Goal: Check status: Check status

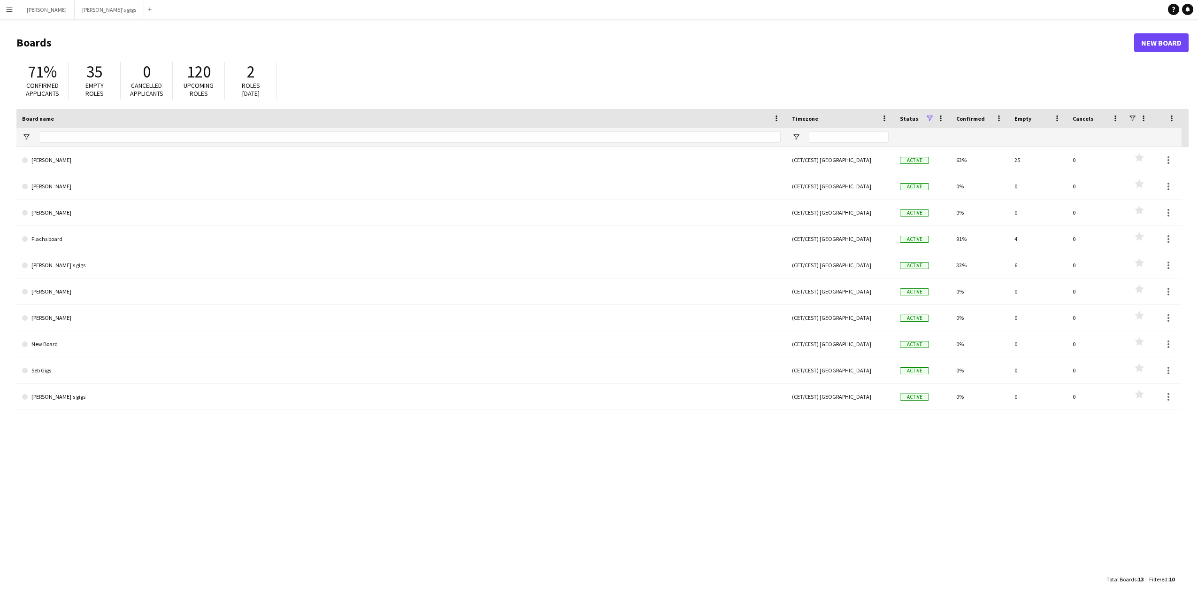
click at [4, 13] on button "Menu" at bounding box center [9, 9] width 19 height 19
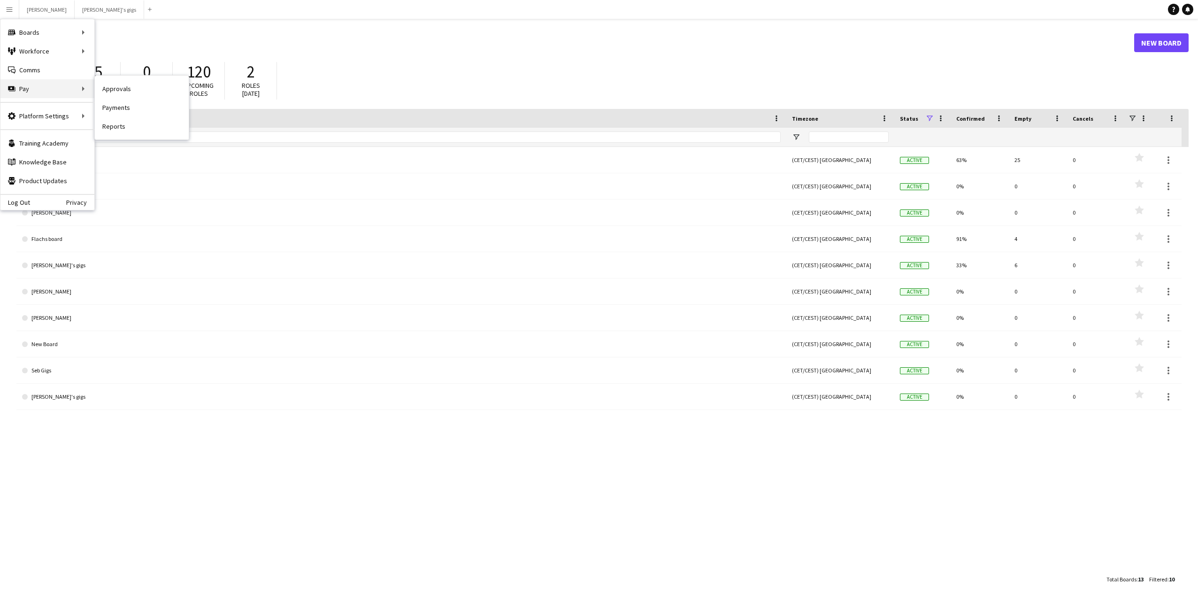
click at [40, 90] on div "Pay Pay" at bounding box center [47, 88] width 94 height 19
click at [127, 106] on link "Payments" at bounding box center [142, 107] width 94 height 19
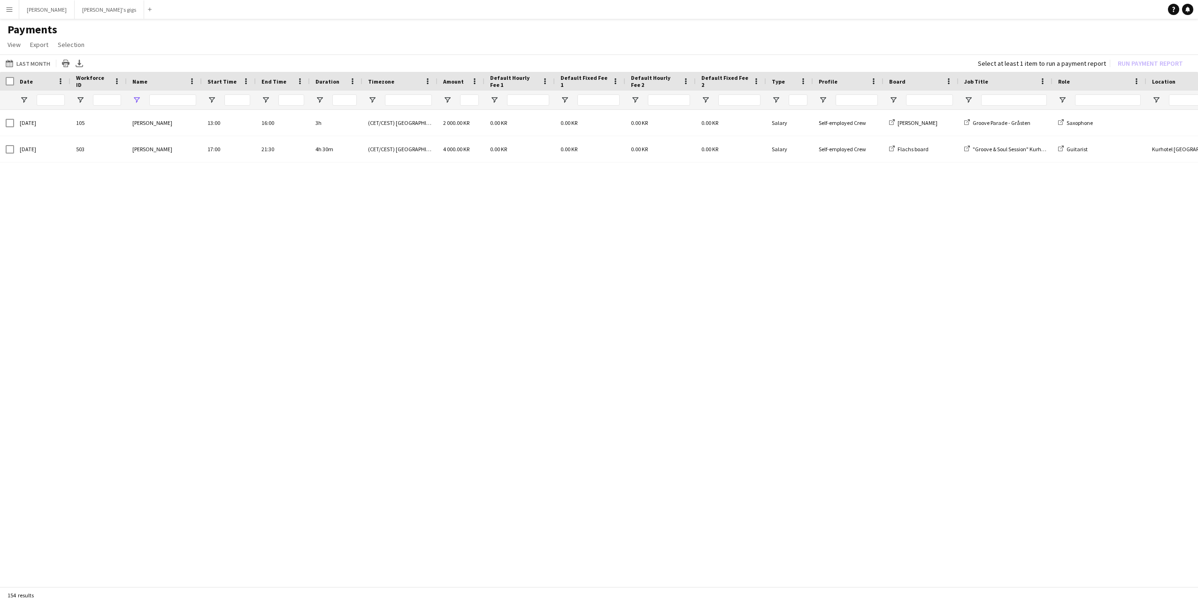
type input "*******"
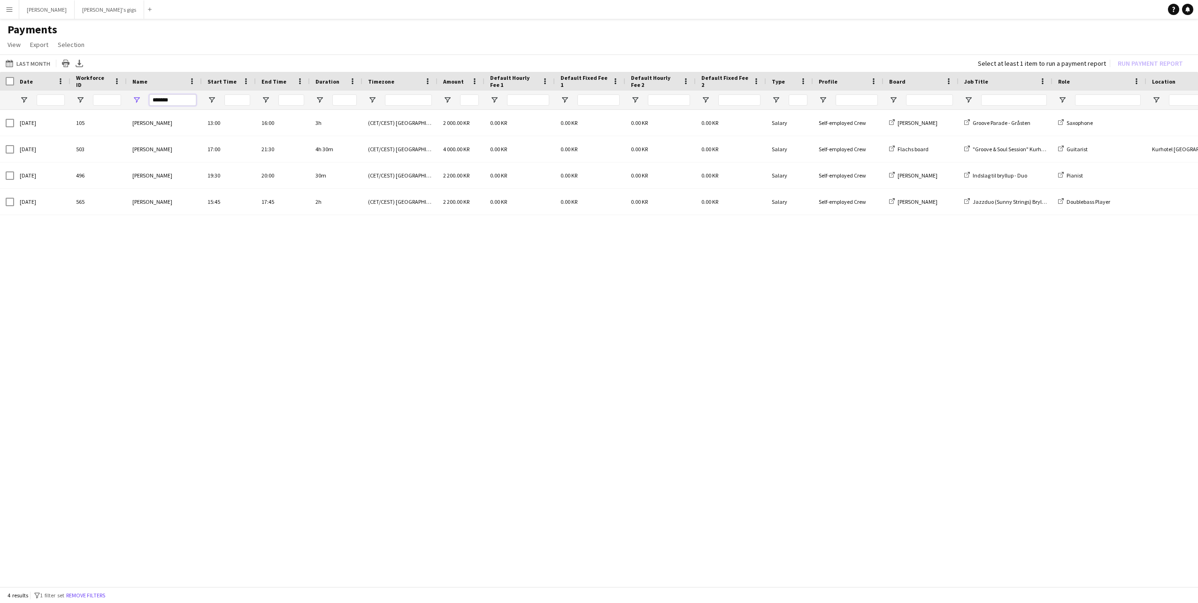
drag, startPoint x: 181, startPoint y: 100, endPoint x: 110, endPoint y: 86, distance: 72.2
click at [110, 86] on div "Date Workforce ID Name" at bounding box center [784, 91] width 1569 height 38
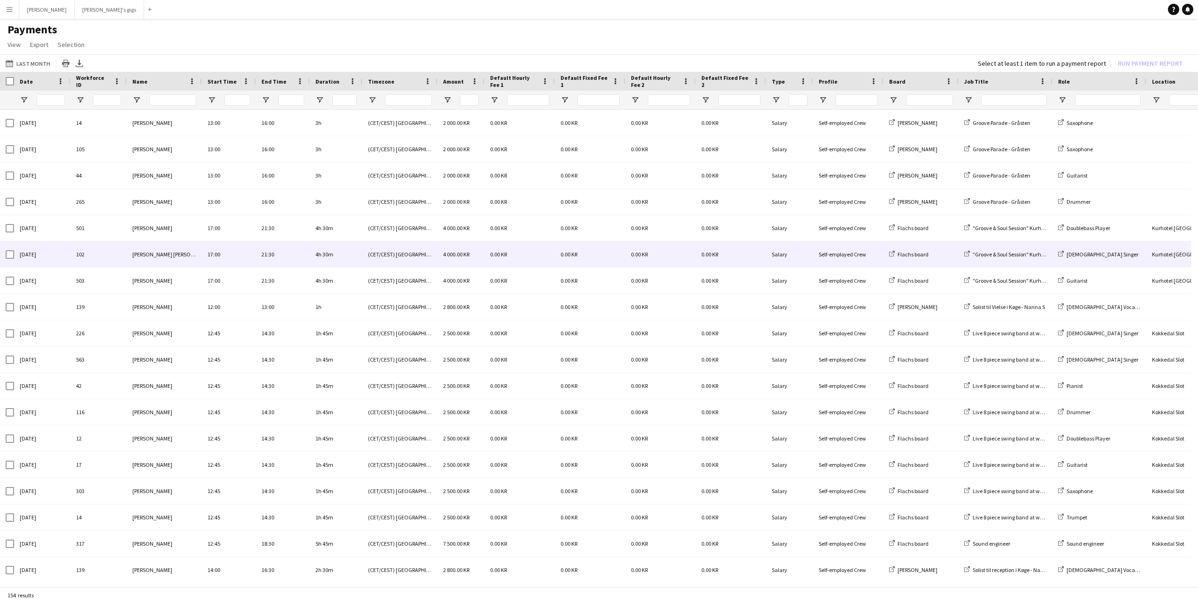
click at [160, 245] on div "[PERSON_NAME] [PERSON_NAME]" at bounding box center [164, 254] width 75 height 26
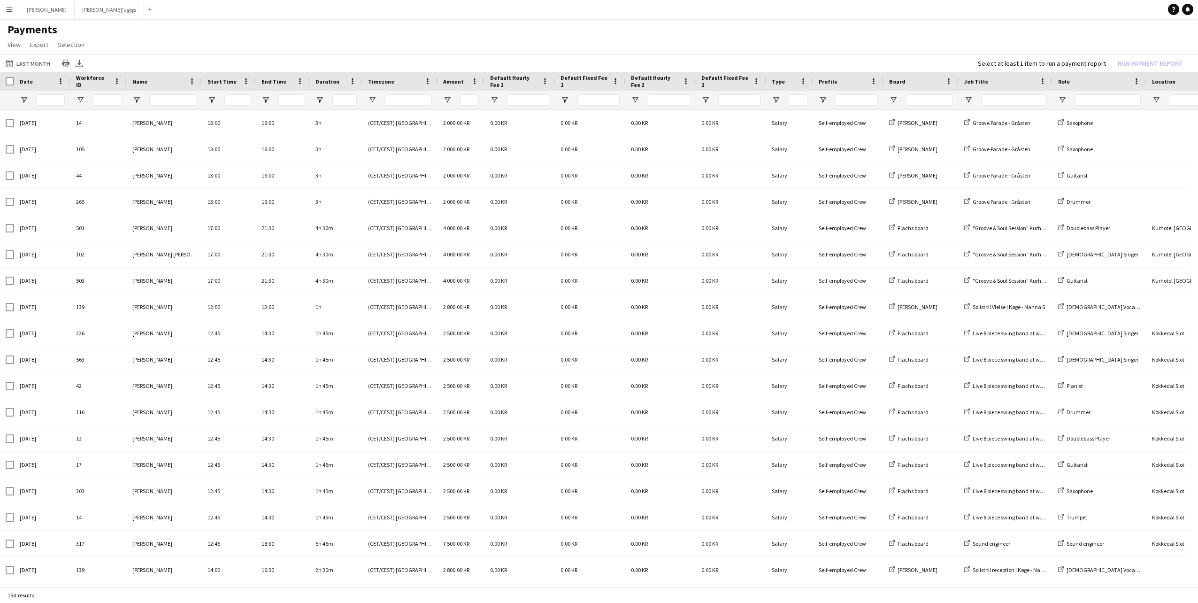
click at [35, 79] on div "Date" at bounding box center [37, 81] width 34 height 14
click at [59, 83] on span at bounding box center [60, 81] width 8 height 8
click at [43, 104] on input "Date Filter Input" at bounding box center [51, 99] width 28 height 11
click at [26, 99] on span "Open Filter Menu" at bounding box center [24, 100] width 8 height 8
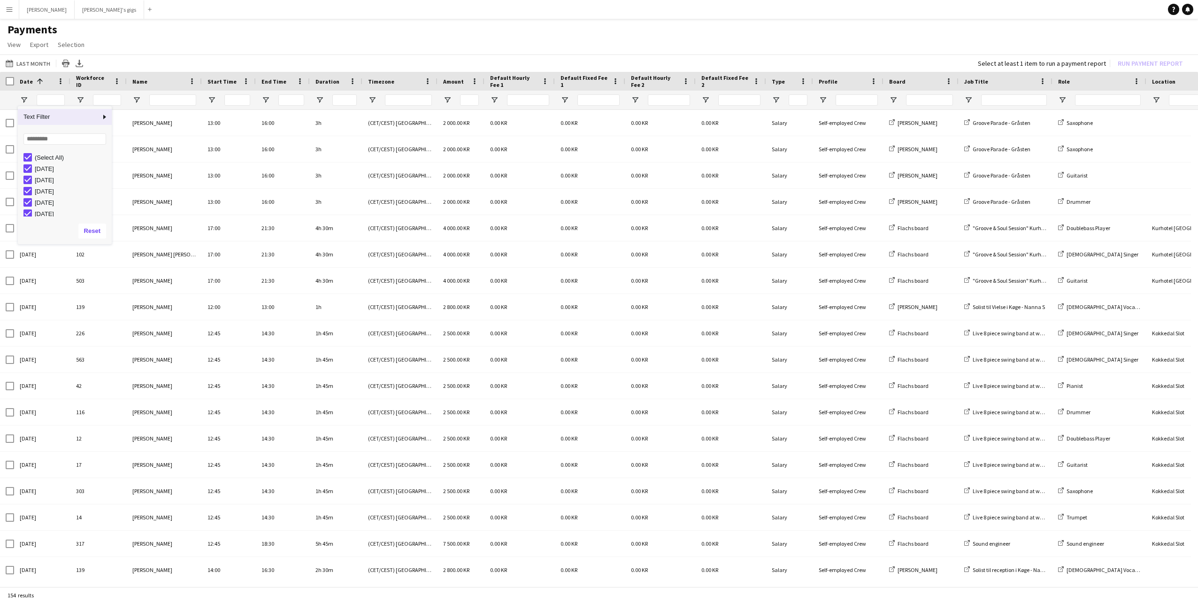
click at [33, 82] on span at bounding box center [38, 81] width 11 height 8
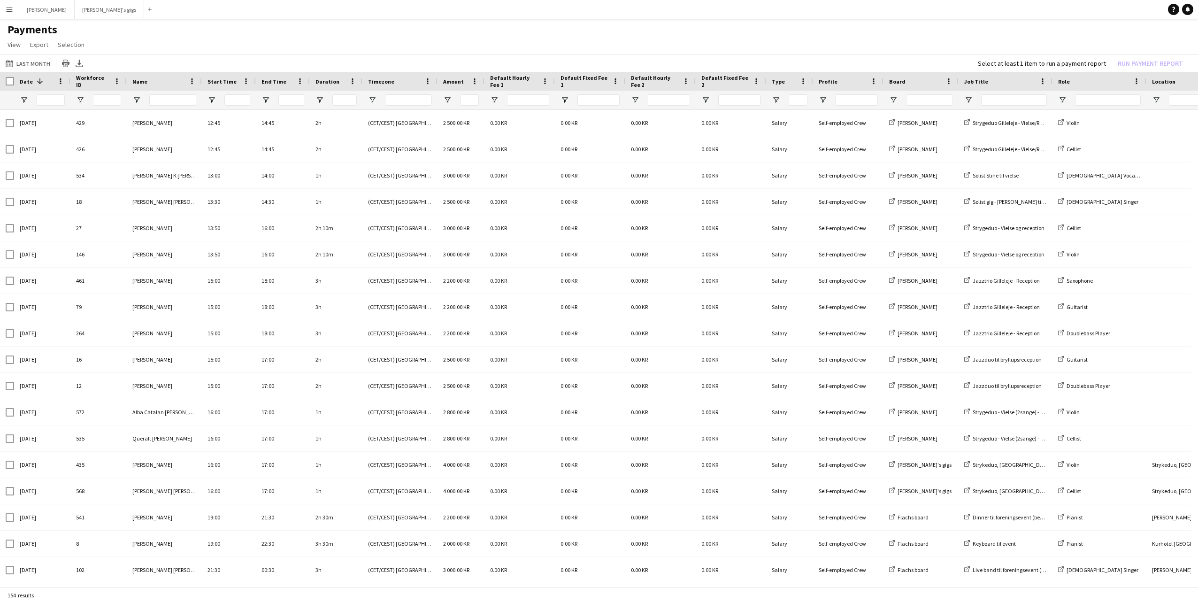
click at [29, 80] on span "Date" at bounding box center [26, 81] width 13 height 7
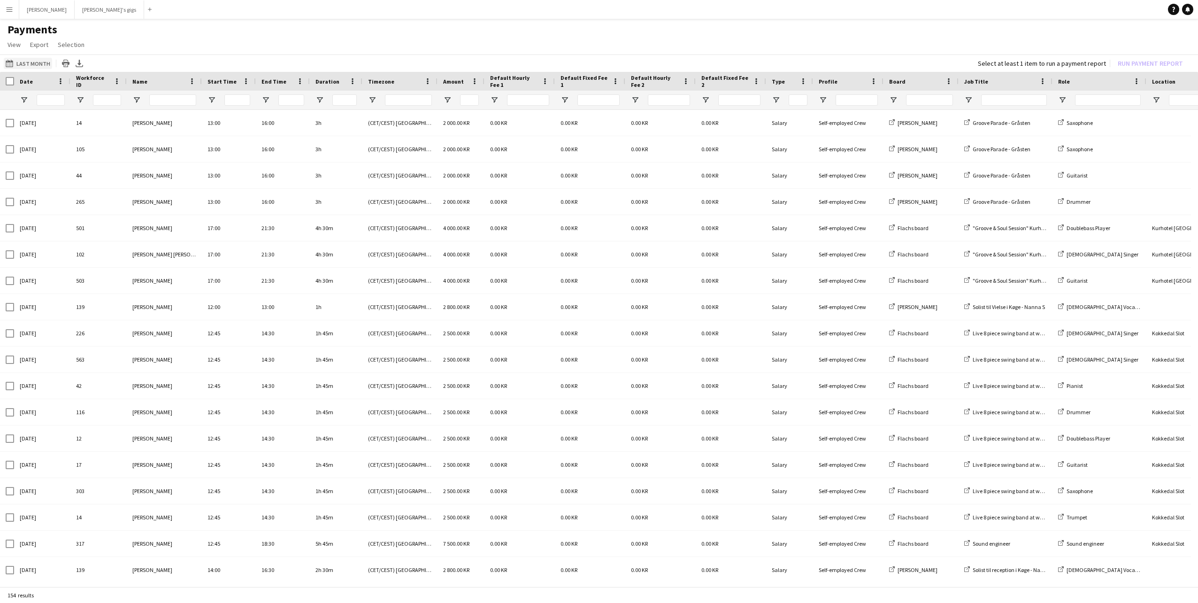
click at [37, 62] on button "Last Month Last Month" at bounding box center [28, 63] width 48 height 11
click at [114, 52] on app-page-menu "View Customise view Customise filters Reset Filters Reset View Reset All Export…" at bounding box center [599, 46] width 1198 height 18
click at [32, 69] on button "Last Month Last Month" at bounding box center [28, 63] width 48 height 11
